Goal: Task Accomplishment & Management: Use online tool/utility

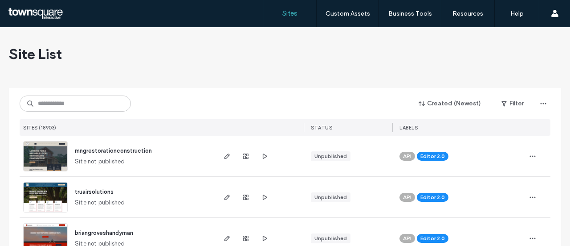
click at [97, 112] on div "Created (Newest) Filter SITES (18903) STATUS LABELS" at bounding box center [285, 112] width 531 height 48
click at [96, 106] on input at bounding box center [75, 103] width 111 height 16
paste input "**********"
type input "**********"
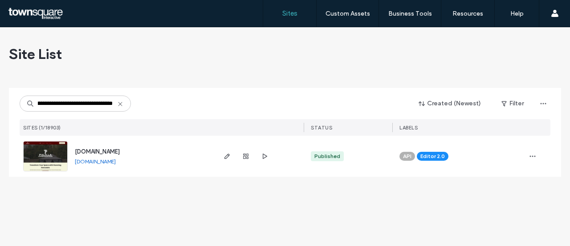
click at [108, 150] on span "[DOMAIN_NAME]" at bounding box center [97, 151] width 45 height 7
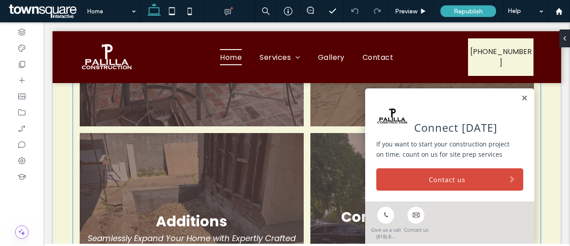
scroll to position [713, 0]
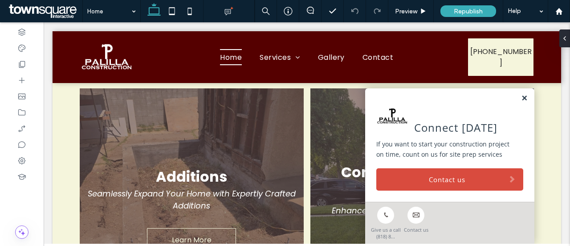
click at [521, 98] on link at bounding box center [524, 98] width 7 height 8
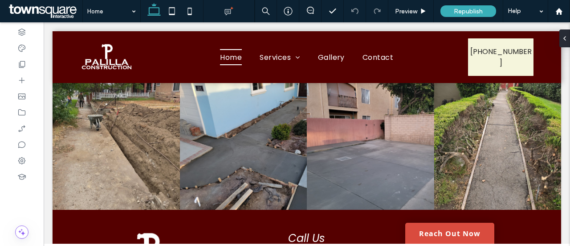
scroll to position [2005, 0]
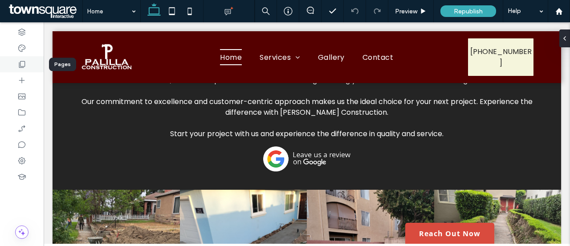
click at [23, 61] on use at bounding box center [22, 64] width 6 height 7
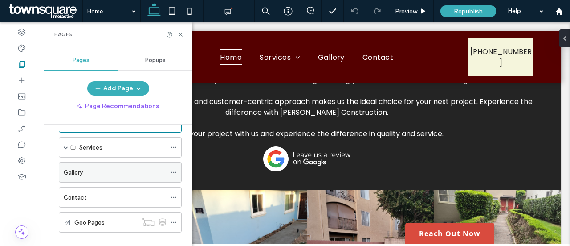
scroll to position [39, 0]
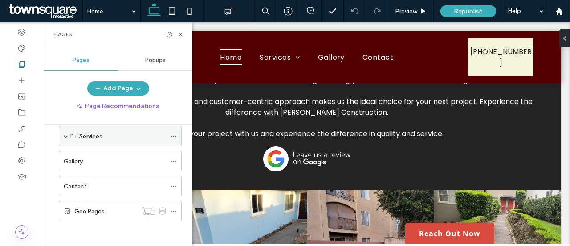
click at [63, 133] on div "Services" at bounding box center [120, 136] width 123 height 20
click at [65, 134] on span at bounding box center [66, 136] width 4 height 4
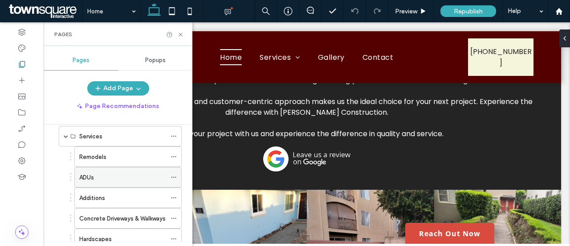
scroll to position [128, 0]
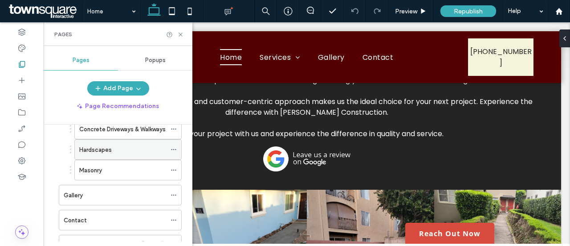
click at [108, 148] on label "Hardscapes" at bounding box center [95, 150] width 33 height 16
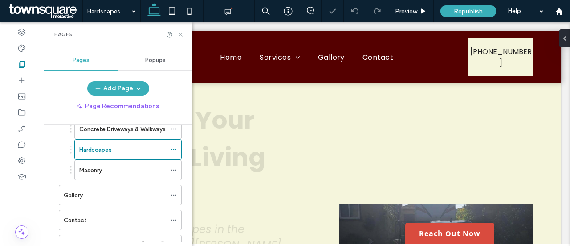
click at [179, 34] on icon at bounding box center [180, 34] width 7 height 7
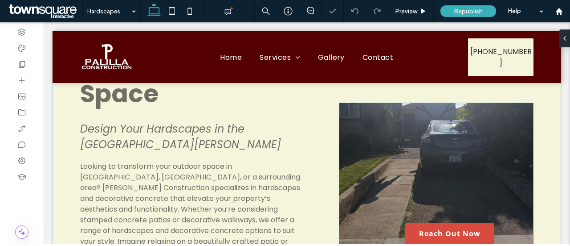
scroll to position [96, 0]
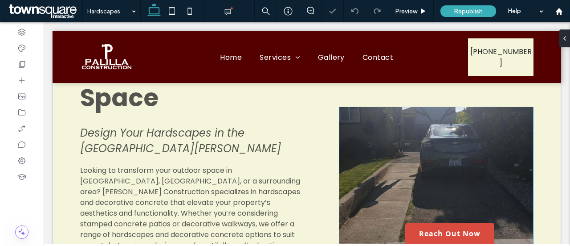
click at [413, 175] on img at bounding box center [437, 236] width 194 height 258
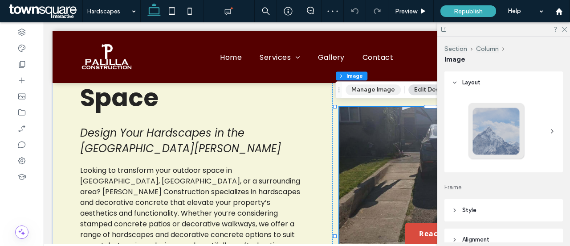
click at [382, 94] on button "Manage Image" at bounding box center [373, 89] width 55 height 11
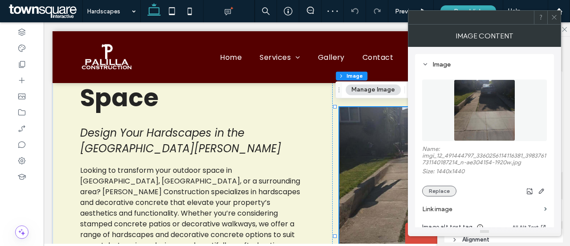
click at [443, 190] on button "Replace" at bounding box center [439, 190] width 34 height 11
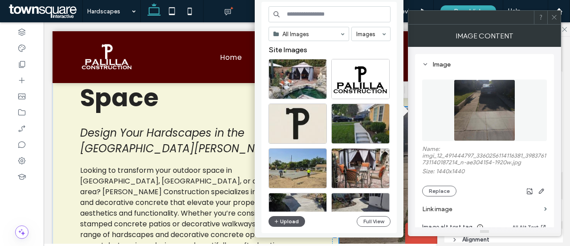
click at [290, 218] on button "Upload" at bounding box center [287, 221] width 37 height 11
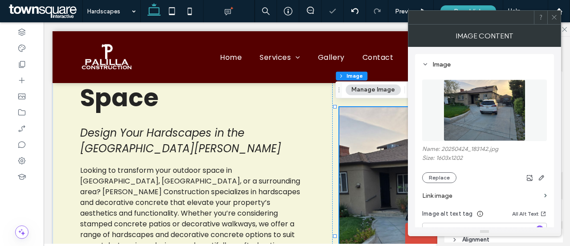
click at [553, 17] on icon at bounding box center [554, 17] width 7 height 7
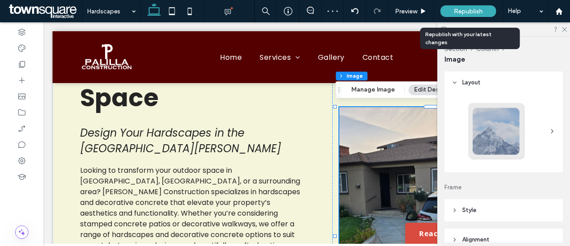
click at [475, 9] on span "Republish" at bounding box center [468, 12] width 29 height 8
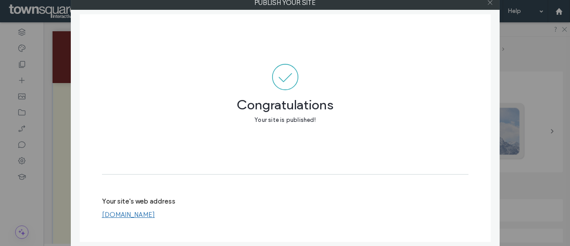
click at [489, 1] on use at bounding box center [490, 2] width 4 height 4
